Goal: Information Seeking & Learning: Learn about a topic

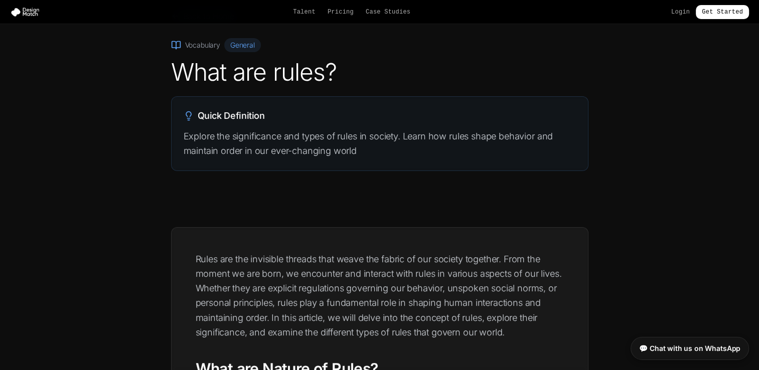
scroll to position [39, 0]
click at [323, 129] on p "Explore the significance and types of rules in society. Learn how rules shape b…" at bounding box center [380, 143] width 392 height 30
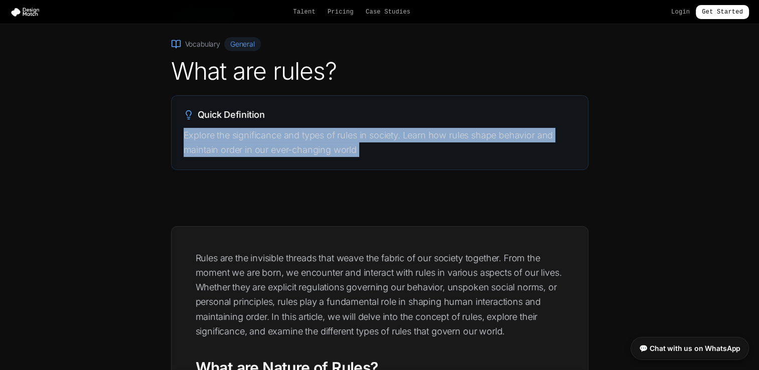
click at [323, 129] on p "Explore the significance and types of rules in society. Learn how rules shape b…" at bounding box center [380, 143] width 392 height 30
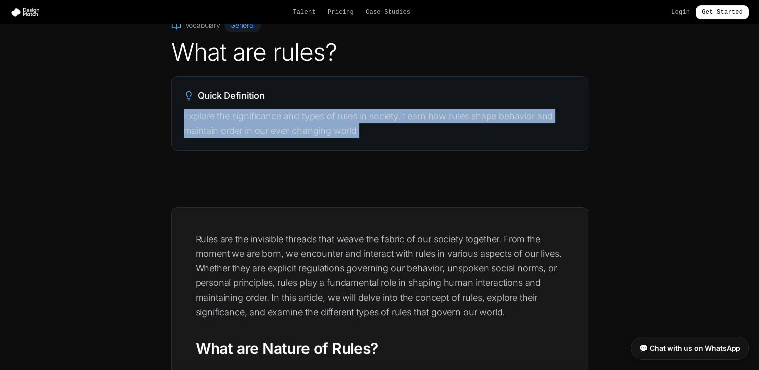
scroll to position [60, 0]
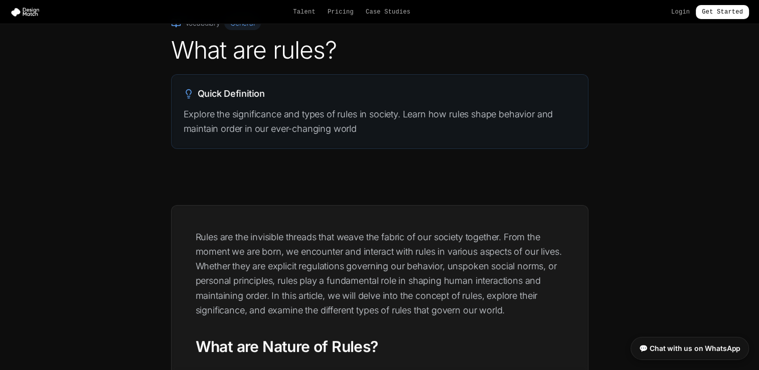
click at [337, 233] on p "Rules are the invisible threads that weave the fabric of our society together. …" at bounding box center [380, 274] width 368 height 88
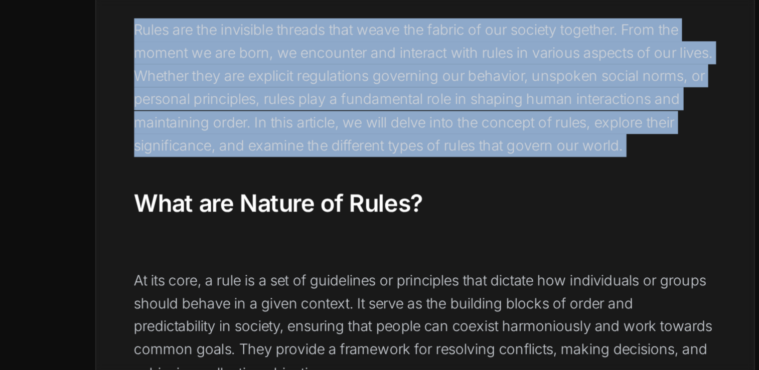
scroll to position [143, 0]
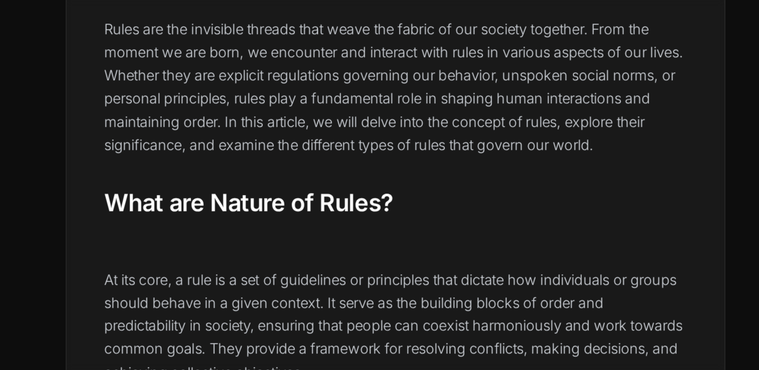
click at [472, 270] on h2 "What are Nature of Rules?" at bounding box center [380, 264] width 368 height 19
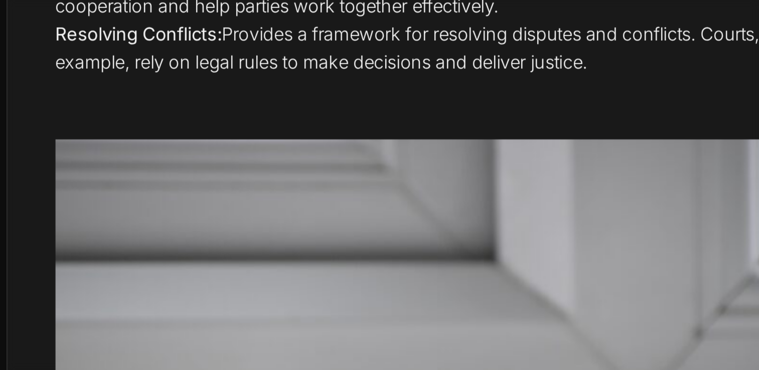
scroll to position [715, 0]
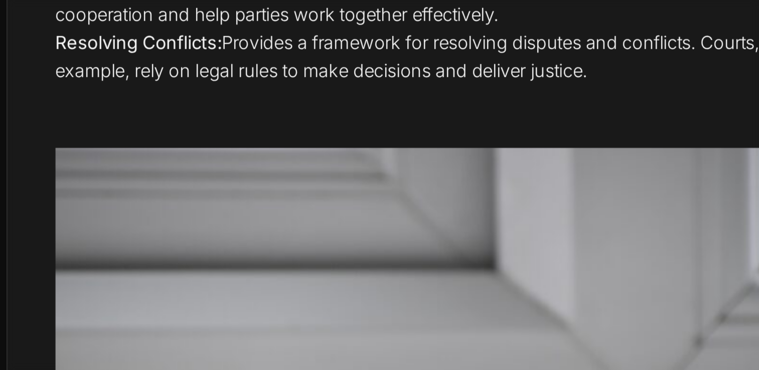
click at [340, 197] on li "Resolving Conflicts: Provides a framework for resolving disputes and conflicts.…" at bounding box center [380, 191] width 368 height 28
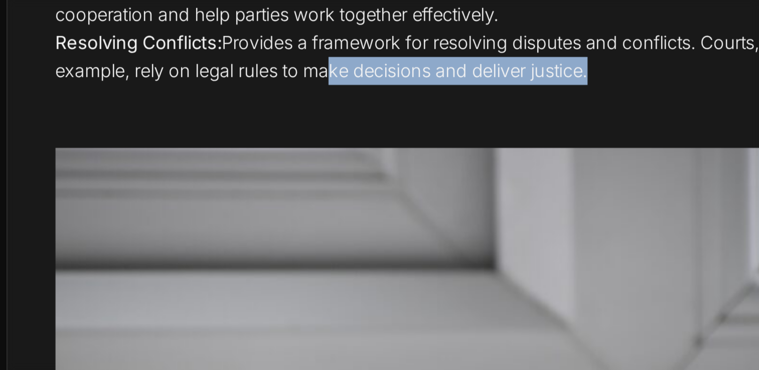
click at [340, 197] on li "Resolving Conflicts: Provides a framework for resolving disputes and conflicts.…" at bounding box center [380, 191] width 368 height 28
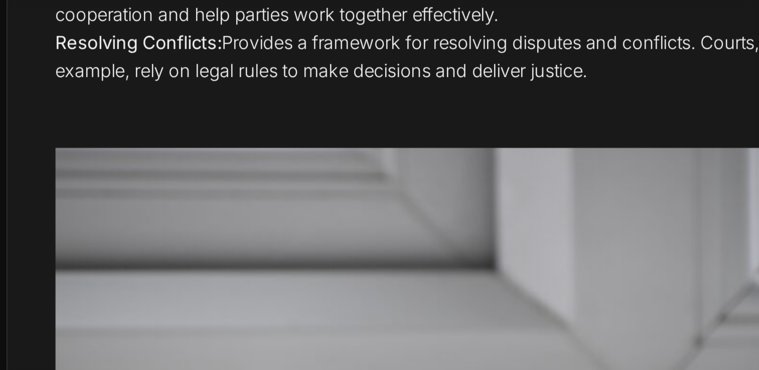
click at [313, 197] on li "Resolving Conflicts: Provides a framework for resolving disputes and conflicts.…" at bounding box center [380, 191] width 368 height 28
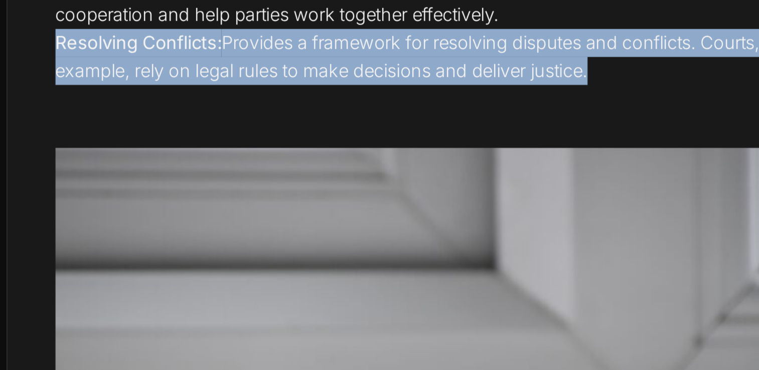
click at [313, 197] on li "Resolving Conflicts: Provides a framework for resolving disputes and conflicts.…" at bounding box center [380, 191] width 368 height 28
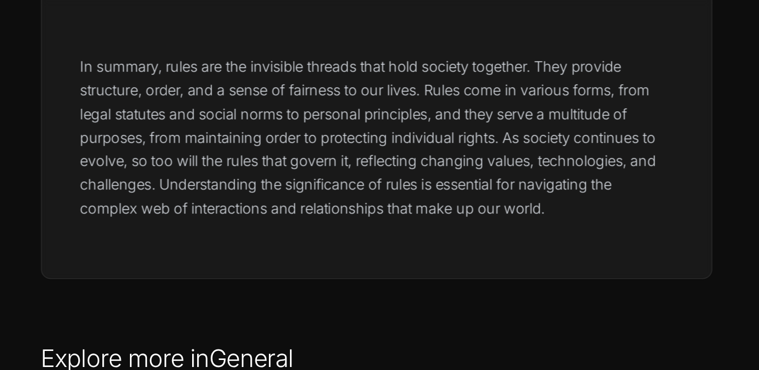
scroll to position [1761, 0]
click at [259, 151] on p "In summary, rules are the invisible threads that hold society together. They pr…" at bounding box center [380, 142] width 368 height 103
